Goal: Task Accomplishment & Management: Manage account settings

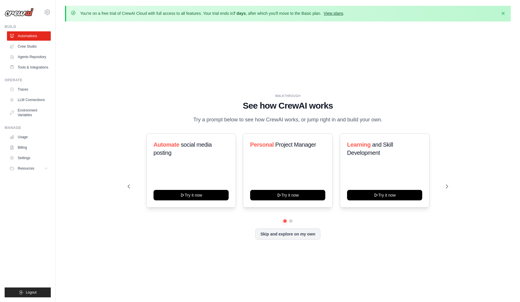
click at [333, 14] on link "View plans" at bounding box center [332, 13] width 19 height 5
click at [335, 12] on link "View plans" at bounding box center [332, 13] width 19 height 5
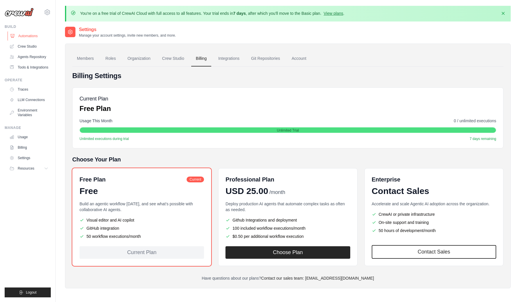
click at [24, 35] on link "Automations" at bounding box center [30, 35] width 44 height 9
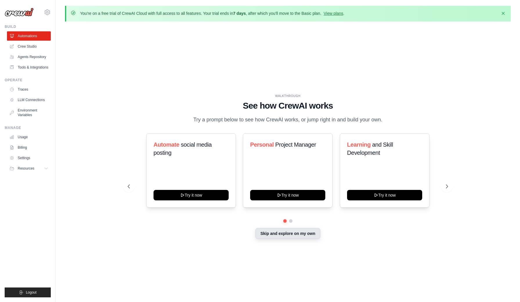
click at [288, 235] on button "Skip and explore on my own" at bounding box center [287, 233] width 65 height 11
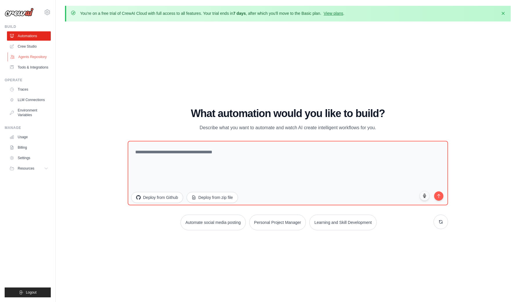
click at [31, 57] on link "Agents Repository" at bounding box center [30, 56] width 44 height 9
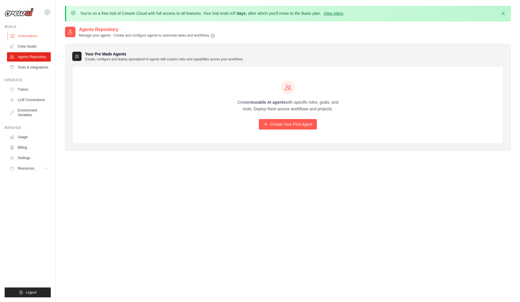
click at [26, 37] on link "Automations" at bounding box center [30, 35] width 44 height 9
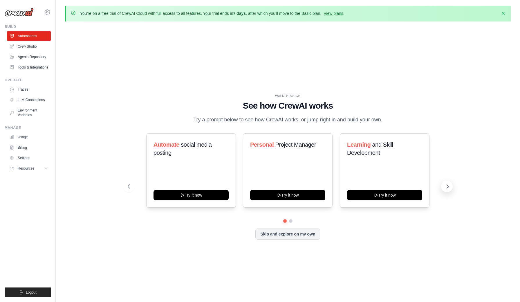
click at [446, 187] on icon at bounding box center [447, 186] width 6 height 6
click at [24, 14] on img at bounding box center [19, 12] width 29 height 9
click at [47, 13] on icon at bounding box center [47, 12] width 7 height 7
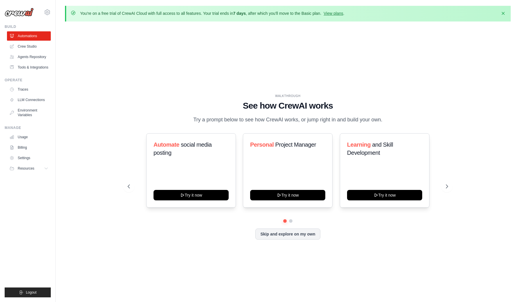
click at [333, 16] on p "You're on a free trial of CrewAI Cloud with full access to all features. Your t…" at bounding box center [212, 13] width 264 height 6
click at [337, 10] on p "You're on a free trial of CrewAI Cloud with full access to all features. Your t…" at bounding box center [212, 13] width 264 height 6
click at [336, 13] on link "View plans" at bounding box center [332, 13] width 19 height 5
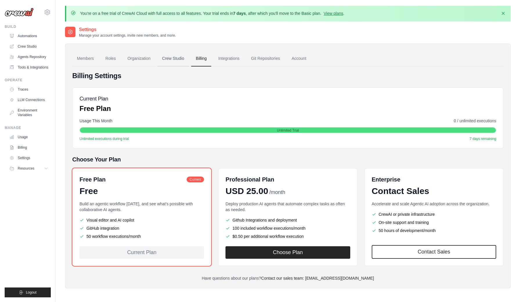
click at [175, 57] on link "Crew Studio" at bounding box center [172, 59] width 31 height 16
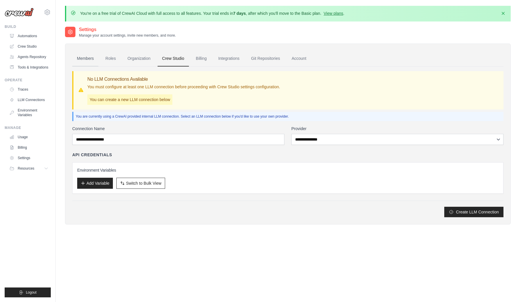
click at [84, 59] on link "Members" at bounding box center [85, 59] width 26 height 16
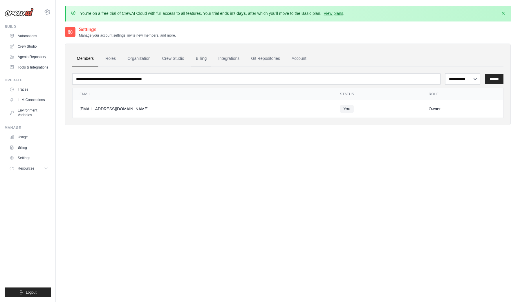
click at [196, 63] on link "Billing" at bounding box center [201, 59] width 20 height 16
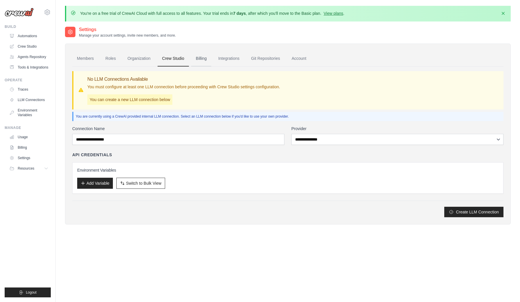
click at [200, 59] on link "Billing" at bounding box center [201, 59] width 20 height 16
